Goal: Task Accomplishment & Management: Manage account settings

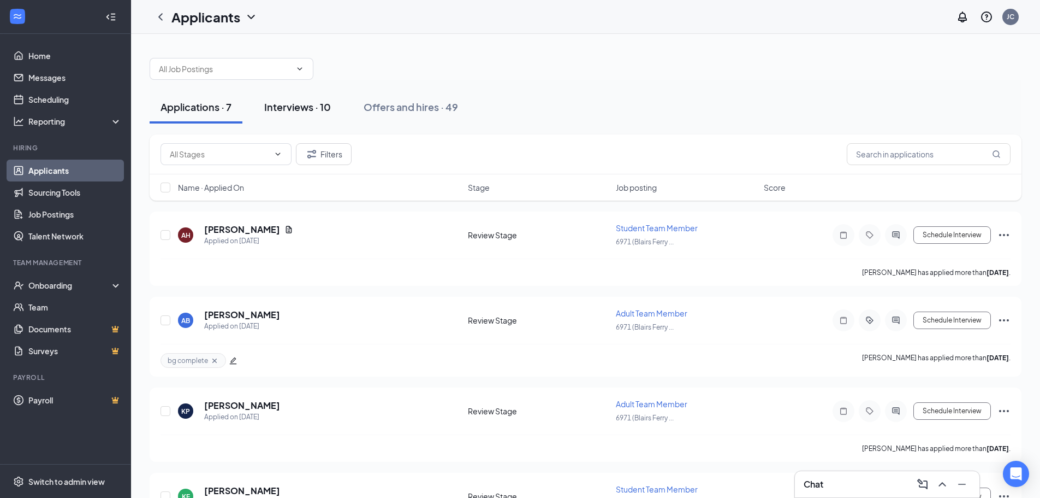
click at [292, 99] on button "Interviews · 10" at bounding box center [297, 107] width 88 height 33
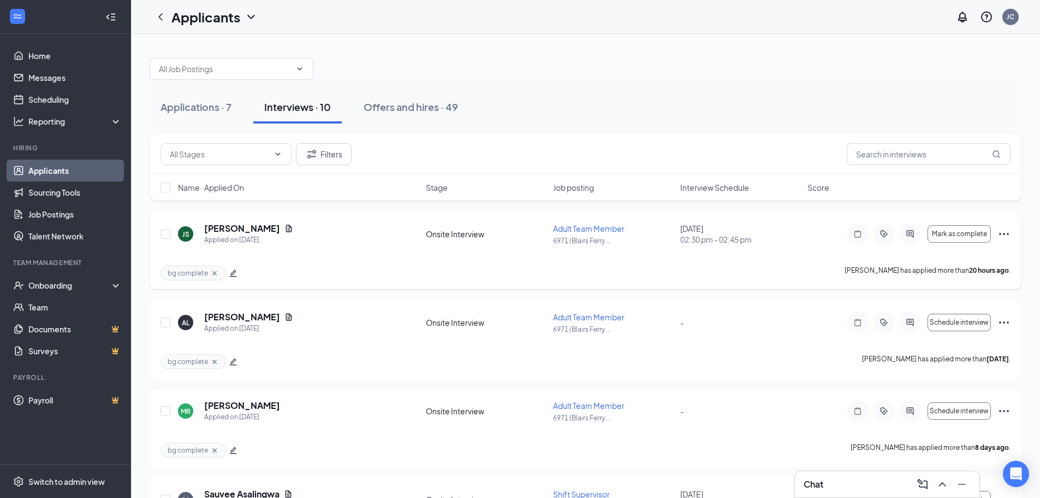
click at [1005, 228] on icon "Ellipses" at bounding box center [1004, 233] width 13 height 13
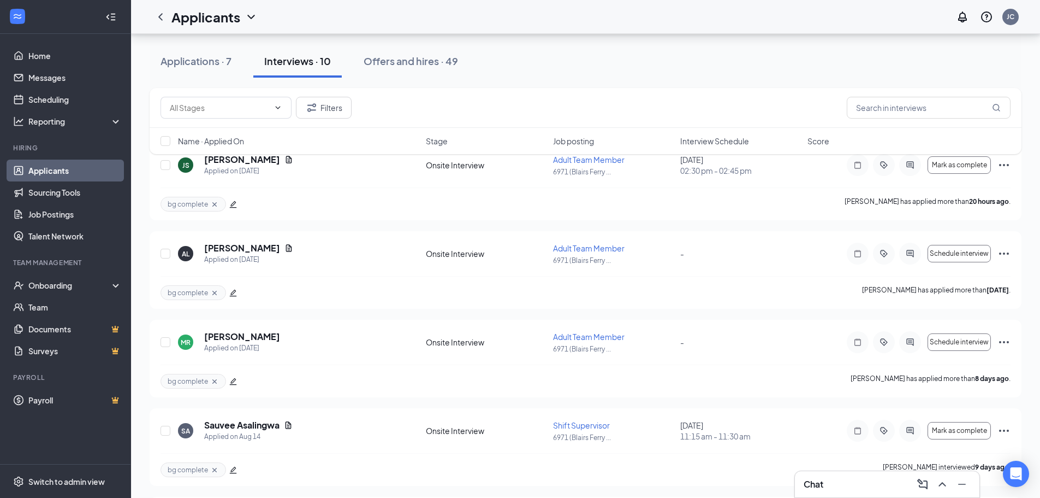
scroll to position [73, 0]
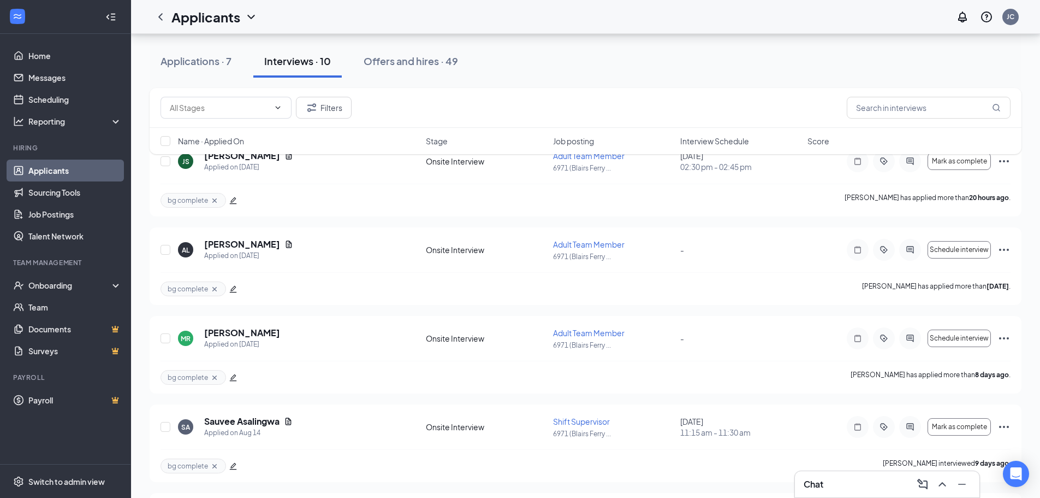
click at [1003, 162] on div "Filters Name · Applied On Stage Job posting Interview Schedule Score" at bounding box center [586, 126] width 872 height 77
click at [1002, 168] on div "[PERSON_NAME] as complete [PERSON_NAME] as hired Request reschedule Cancel meet…" at bounding box center [929, 161] width 164 height 22
click at [1003, 168] on div "[PERSON_NAME] as complete [PERSON_NAME] as hired Request reschedule Cancel meet…" at bounding box center [929, 161] width 164 height 22
click at [1004, 165] on icon "Ellipses" at bounding box center [1004, 161] width 13 height 13
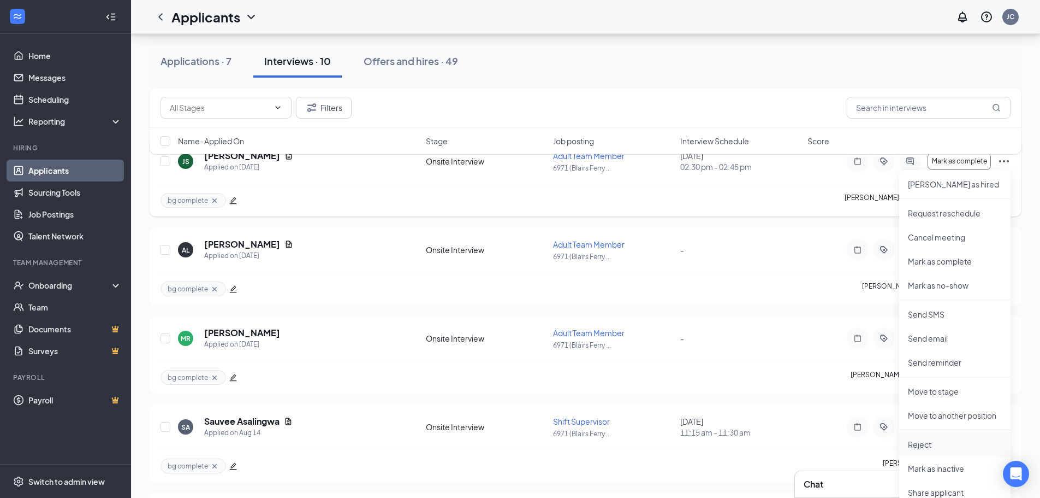
click at [930, 446] on p "Reject" at bounding box center [955, 444] width 94 height 11
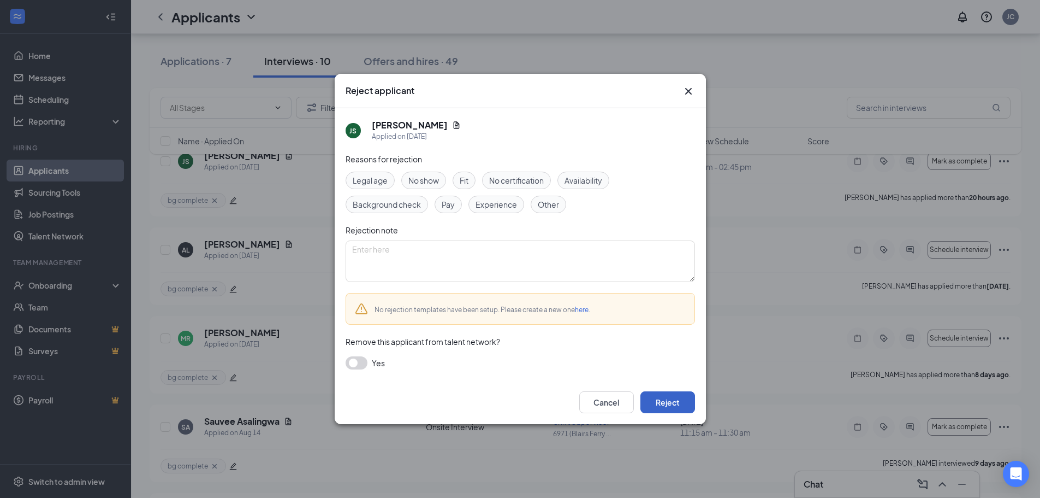
click at [666, 402] on button "Reject" at bounding box center [668, 402] width 55 height 22
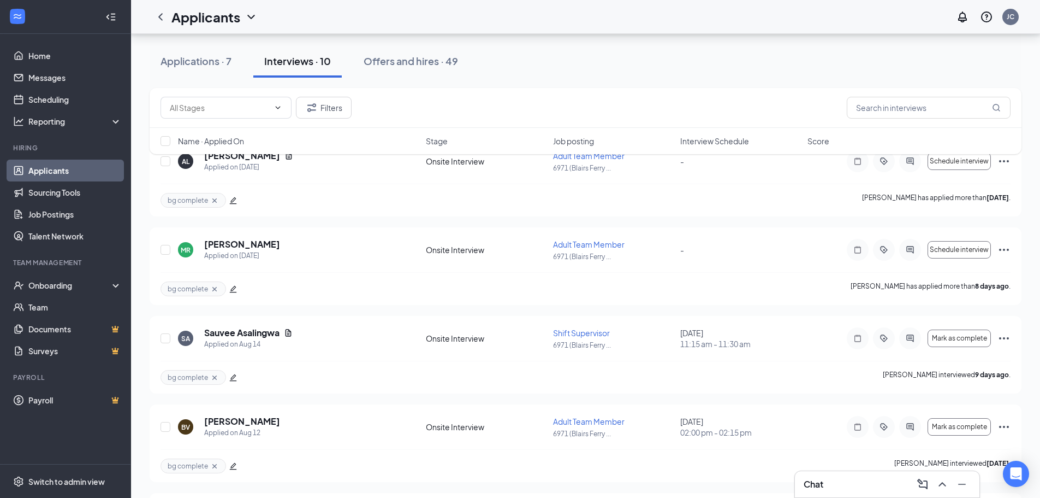
scroll to position [0, 0]
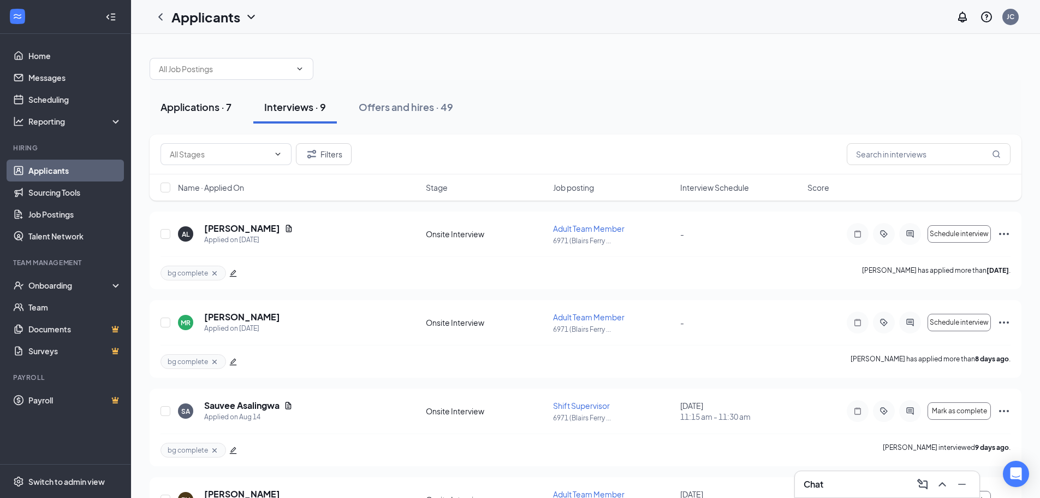
click at [158, 98] on button "Applications · 7" at bounding box center [196, 107] width 93 height 33
click at [173, 108] on div "Applications · 7" at bounding box center [196, 107] width 71 height 14
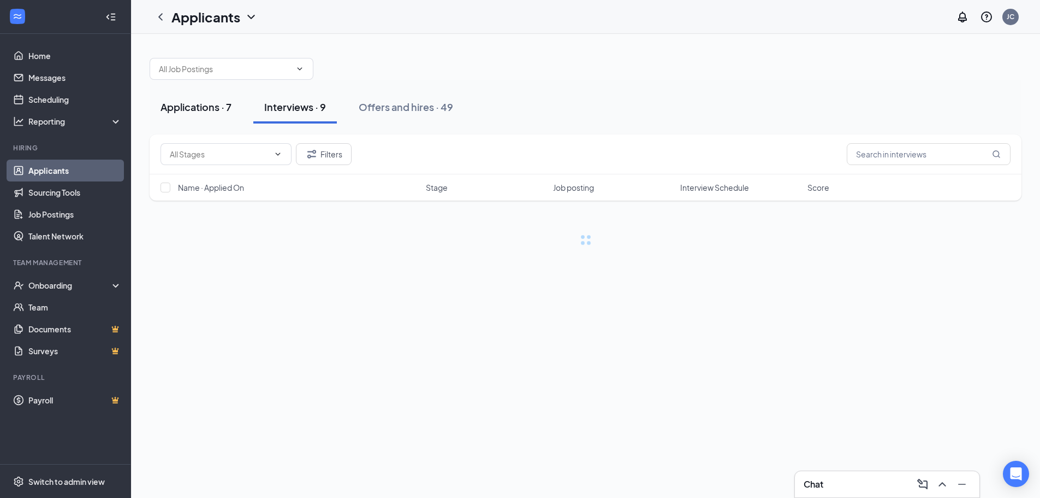
click at [183, 109] on div "Applications · 7" at bounding box center [196, 107] width 71 height 14
